Goal: Information Seeking & Learning: Check status

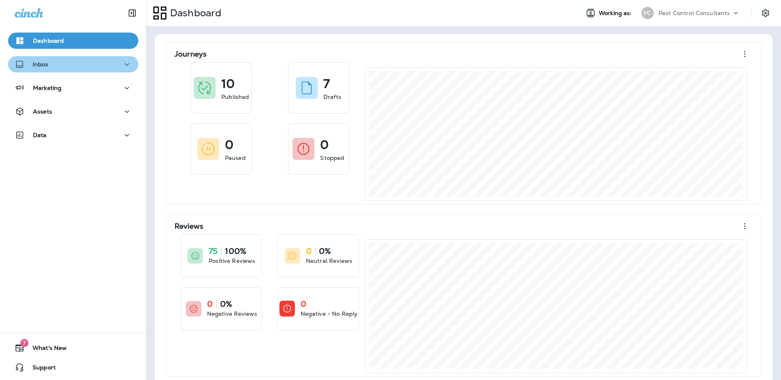
click at [68, 68] on div "Inbox" at bounding box center [73, 64] width 117 height 10
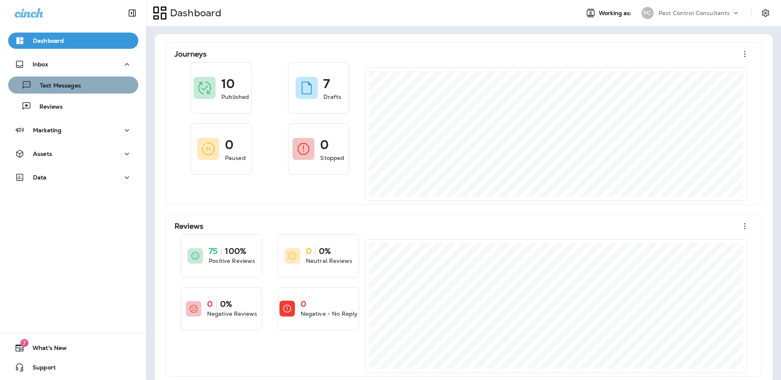
click at [68, 91] on div "Text Messages" at bounding box center [46, 85] width 70 height 12
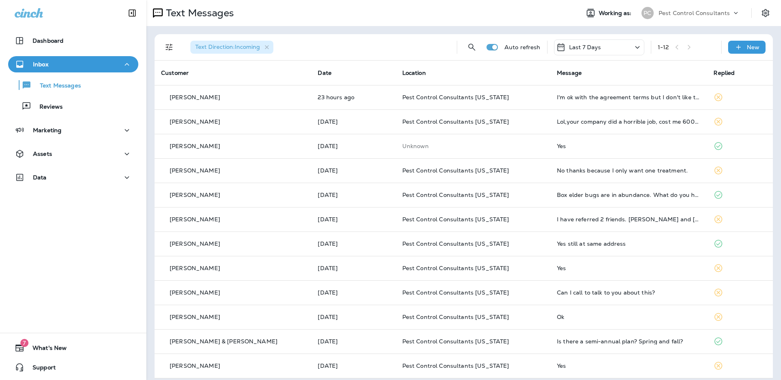
click at [621, 48] on div "Last 7 Days" at bounding box center [599, 47] width 90 height 16
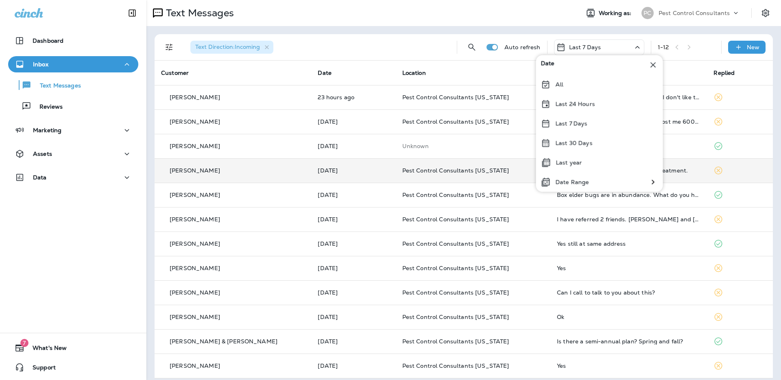
click at [605, 163] on div "Last year" at bounding box center [599, 163] width 127 height 20
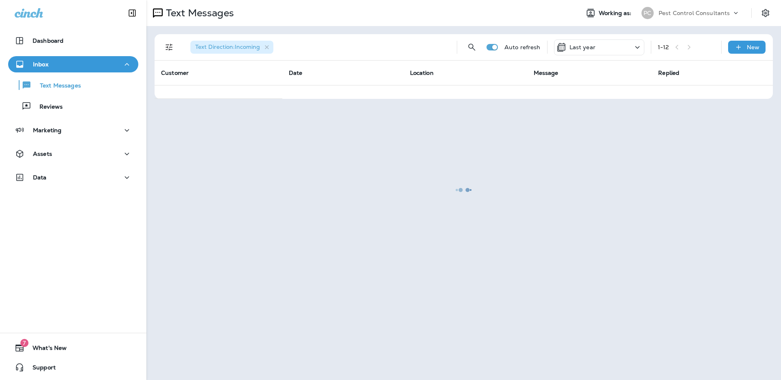
click at [473, 47] on div at bounding box center [463, 190] width 633 height 378
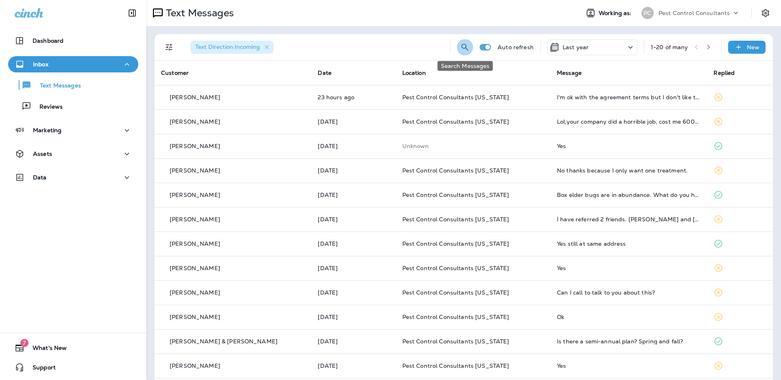
click at [464, 49] on icon "Search Messages" at bounding box center [465, 47] width 10 height 10
click at [420, 45] on input "text" at bounding box center [429, 47] width 72 height 22
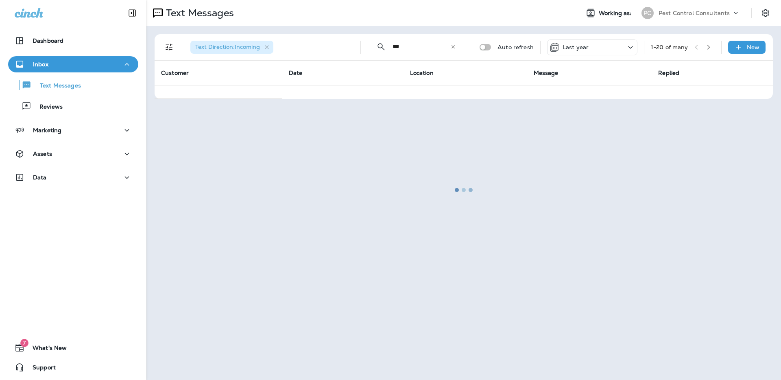
type input "***"
click at [455, 47] on div at bounding box center [463, 190] width 633 height 378
click at [454, 47] on div at bounding box center [463, 190] width 633 height 378
click at [453, 47] on div at bounding box center [463, 190] width 633 height 378
click at [509, 114] on div at bounding box center [463, 190] width 633 height 378
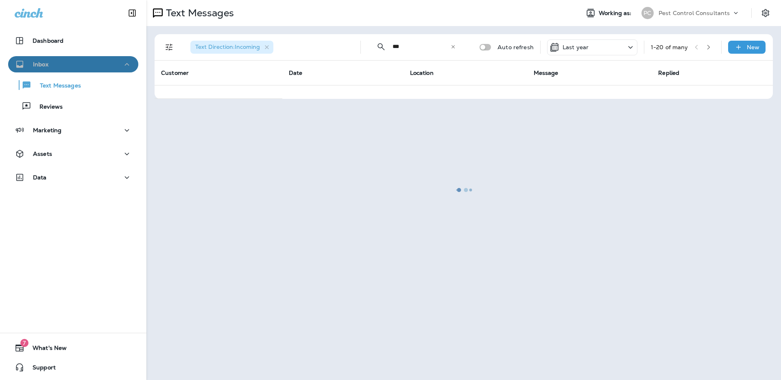
drag, startPoint x: 66, startPoint y: 64, endPoint x: 61, endPoint y: 79, distance: 15.1
click at [66, 64] on div "Inbox" at bounding box center [73, 64] width 117 height 10
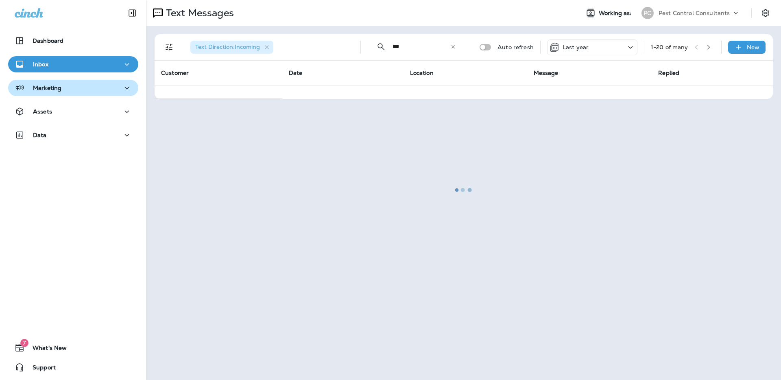
click at [56, 89] on p "Marketing" at bounding box center [47, 88] width 28 height 7
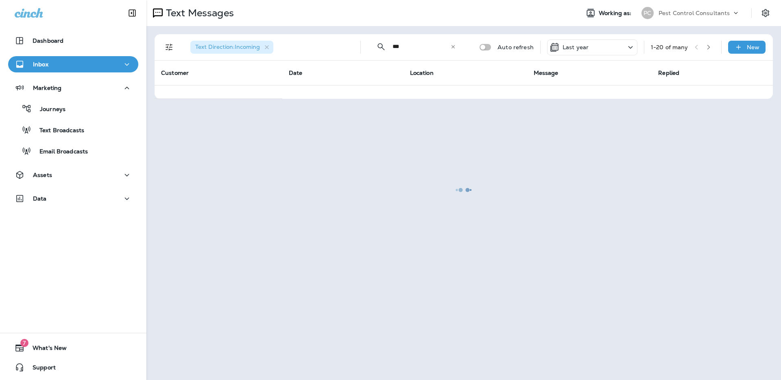
click at [59, 65] on div "Inbox" at bounding box center [73, 64] width 117 height 10
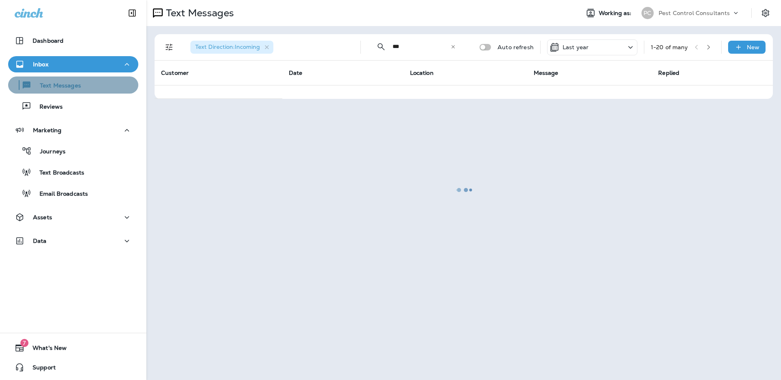
click at [55, 89] on p "Text Messages" at bounding box center [56, 86] width 49 height 8
